Goal: Information Seeking & Learning: Learn about a topic

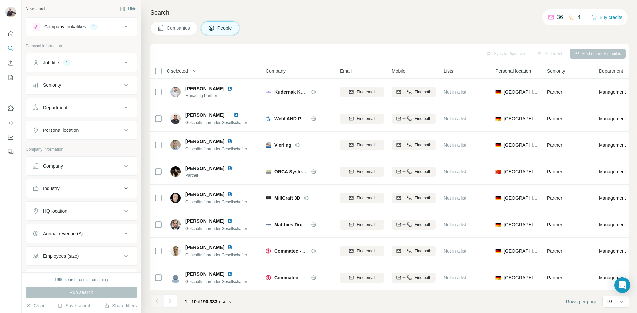
click at [106, 25] on div "Company lookalikes 1" at bounding box center [77, 27] width 90 height 8
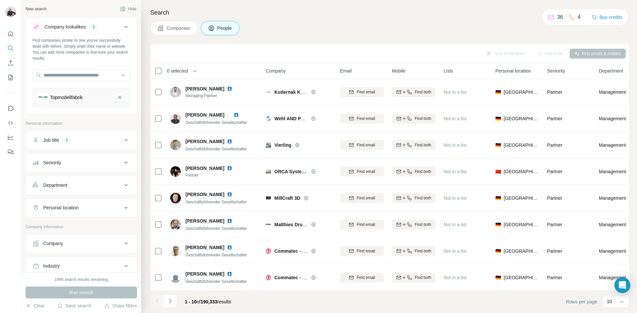
click at [164, 29] on button "Companies" at bounding box center [173, 28] width 47 height 14
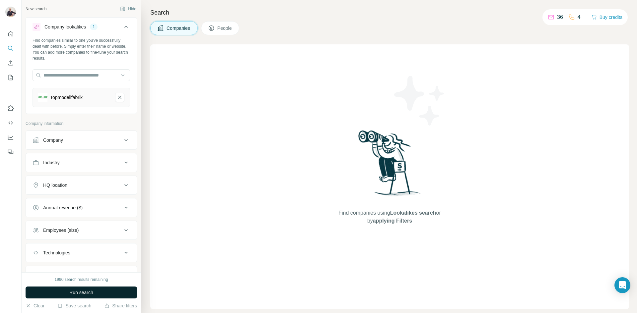
click at [97, 293] on button "Run search" at bounding box center [81, 293] width 111 height 12
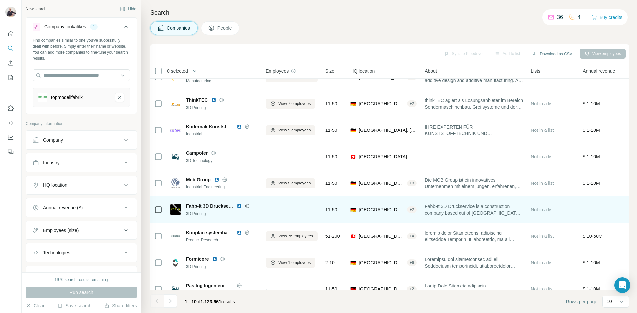
scroll to position [57, 0]
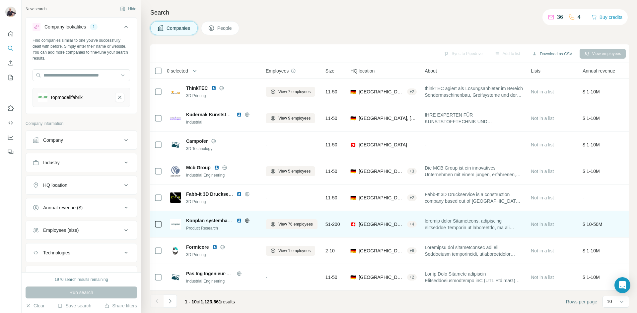
click at [239, 218] on img at bounding box center [238, 220] width 5 height 5
